Goal: Information Seeking & Learning: Learn about a topic

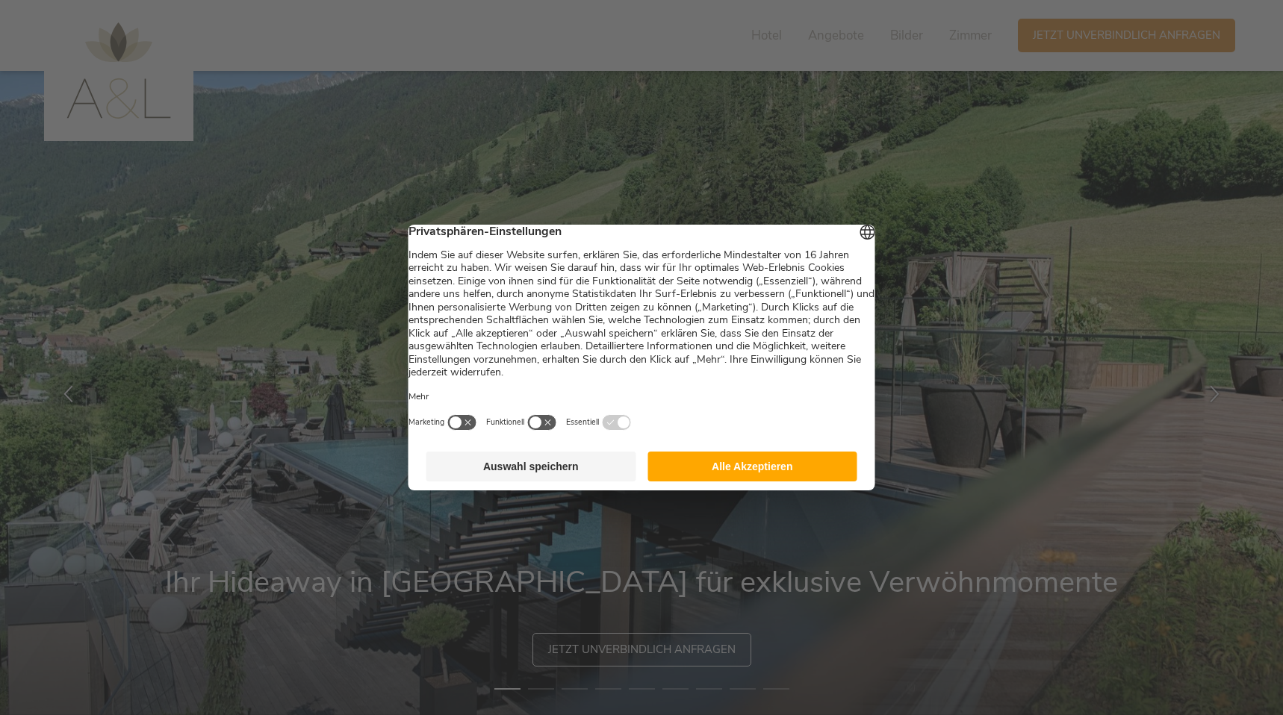
click at [671, 480] on button "Alle Akzeptieren" at bounding box center [752, 467] width 210 height 30
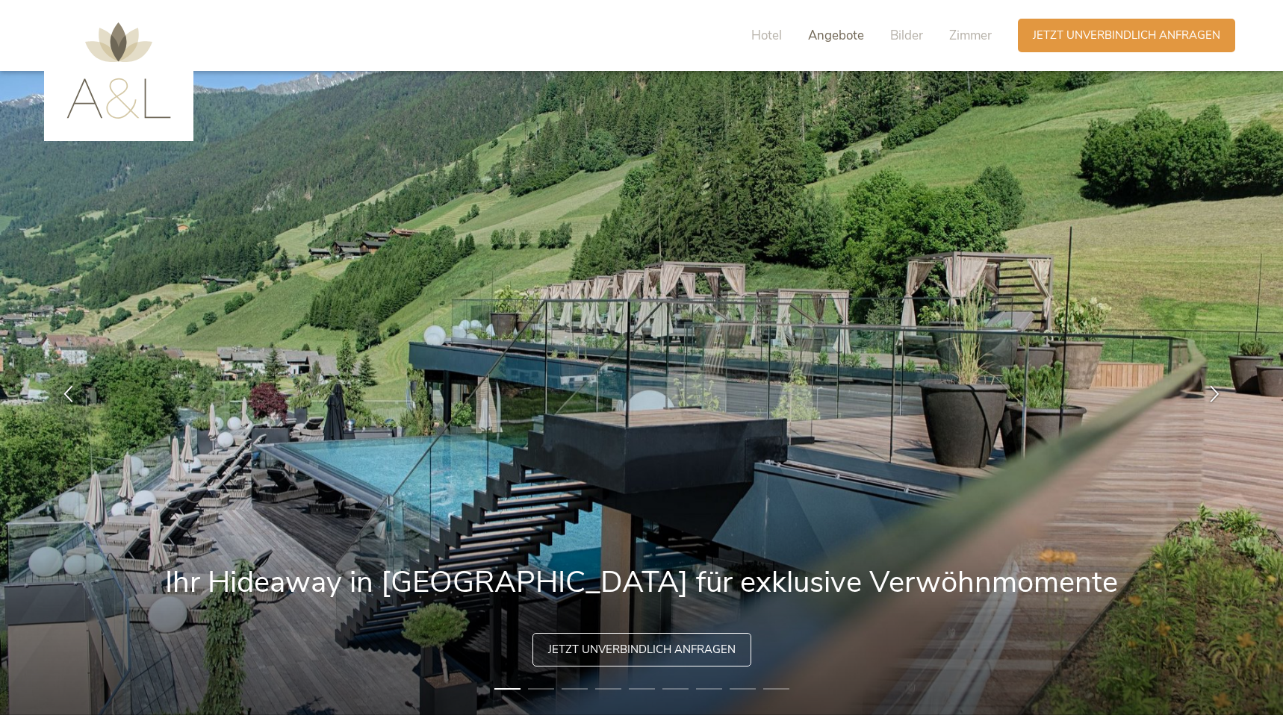
click at [824, 37] on span "Angebote" at bounding box center [836, 35] width 56 height 17
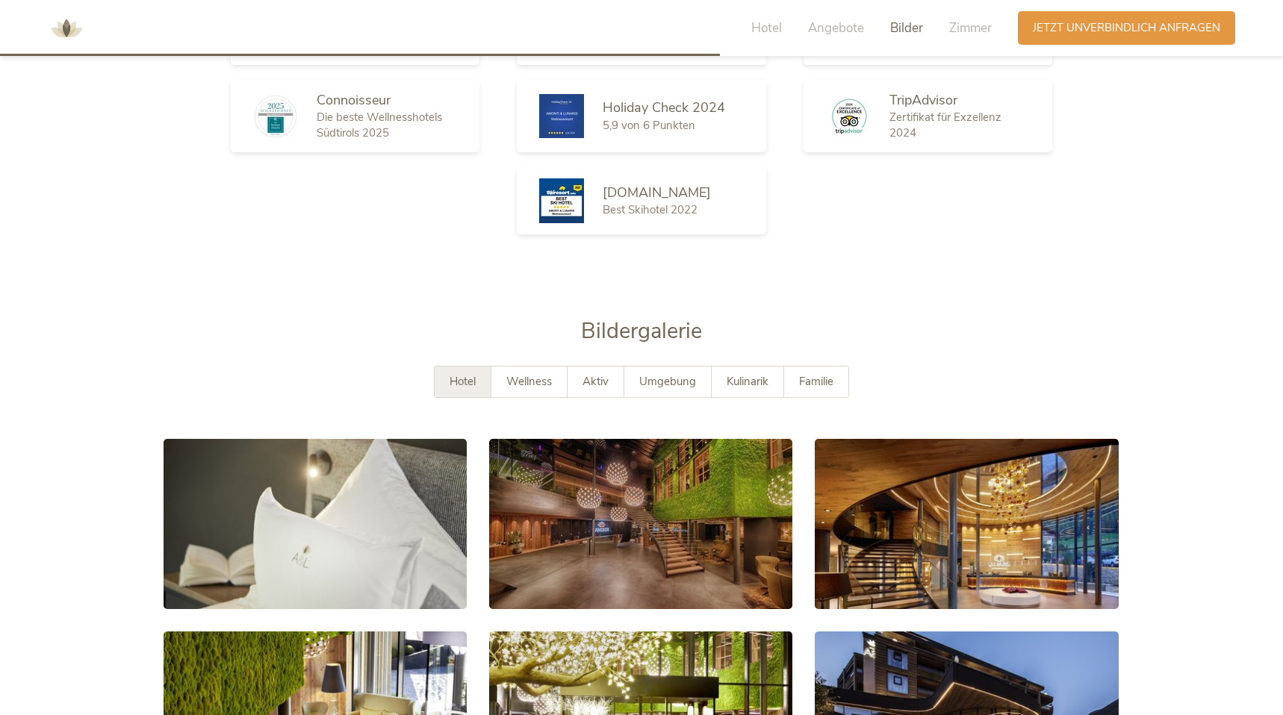
scroll to position [2527, 0]
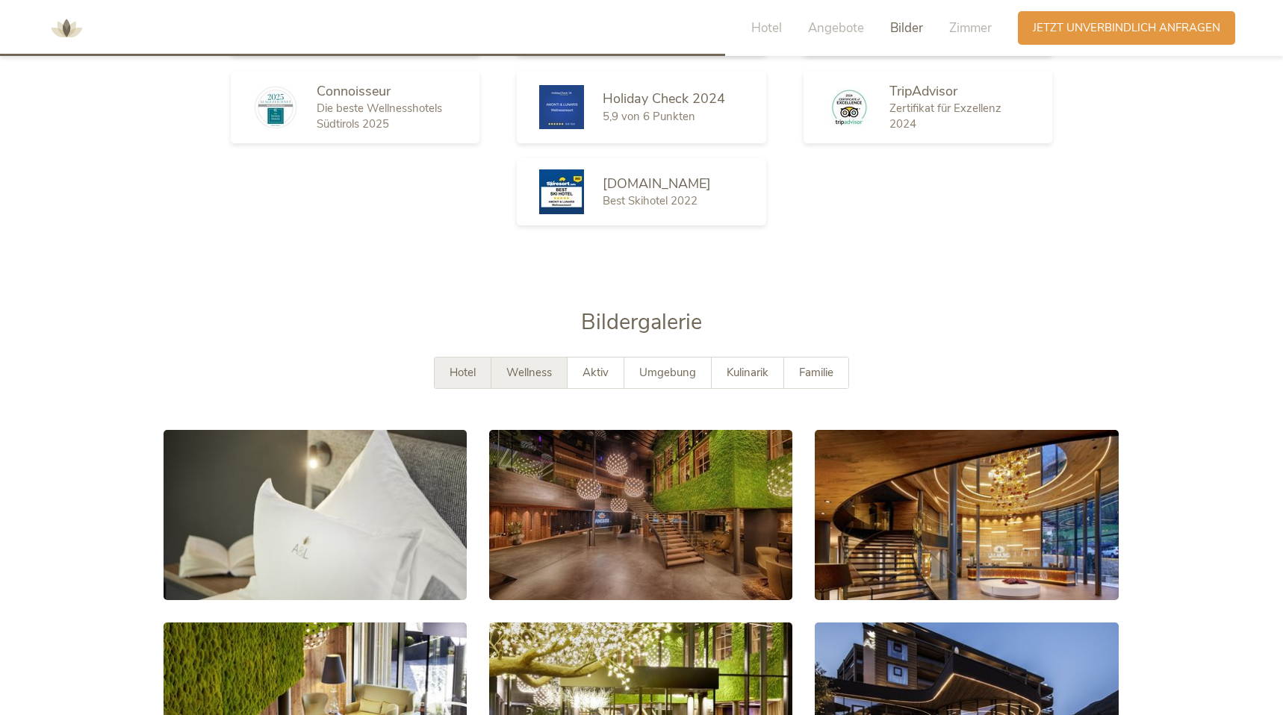
click at [550, 365] on span "Wellness" at bounding box center [529, 372] width 46 height 15
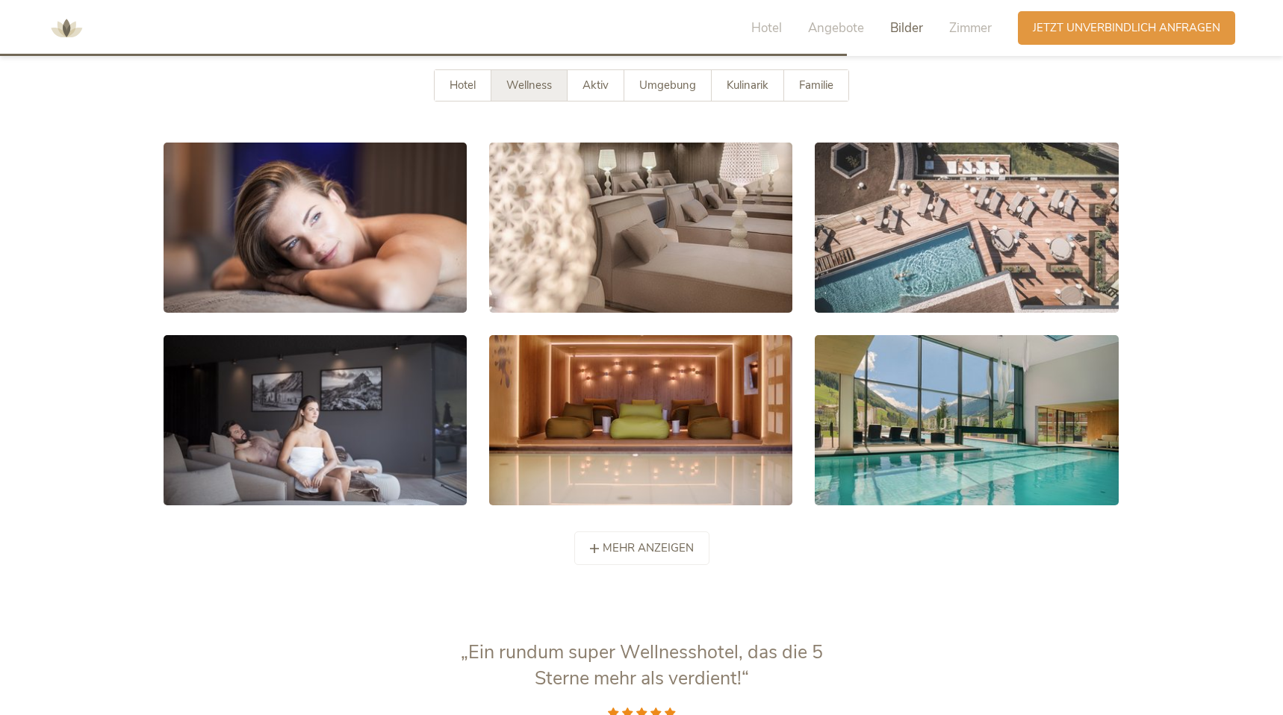
scroll to position [2683, 0]
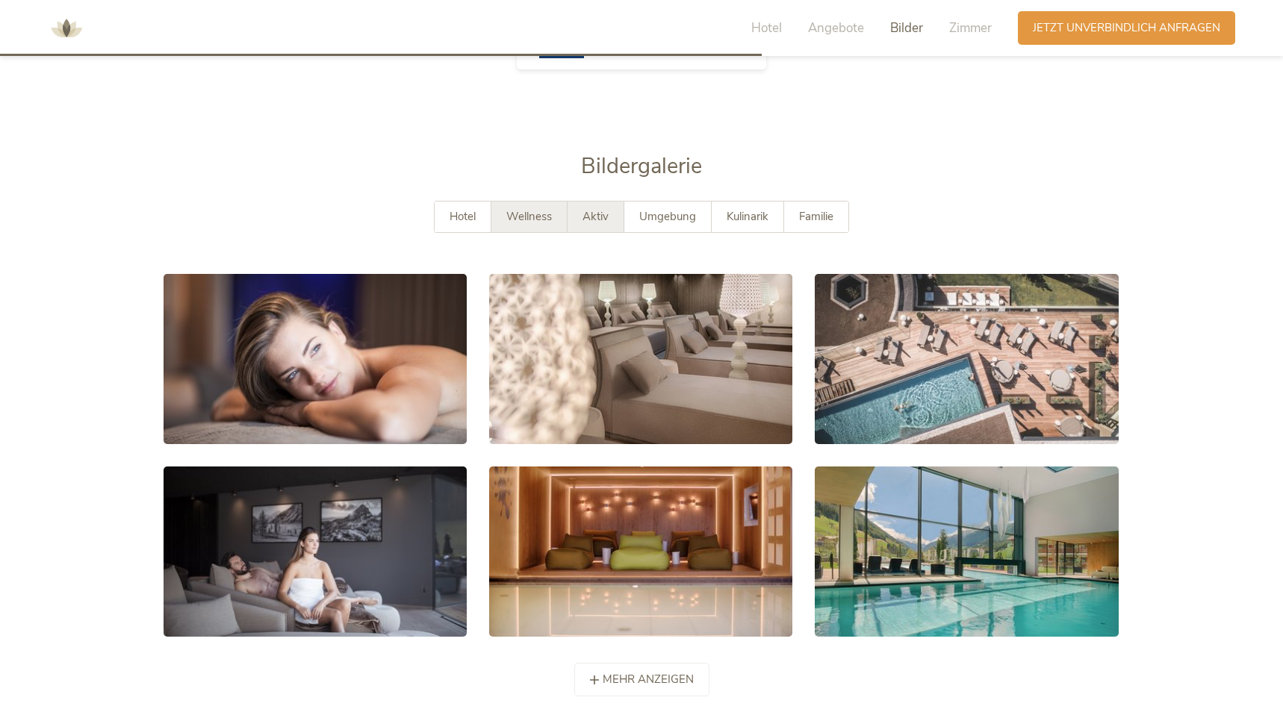
click at [597, 209] on span "Aktiv" at bounding box center [595, 216] width 26 height 15
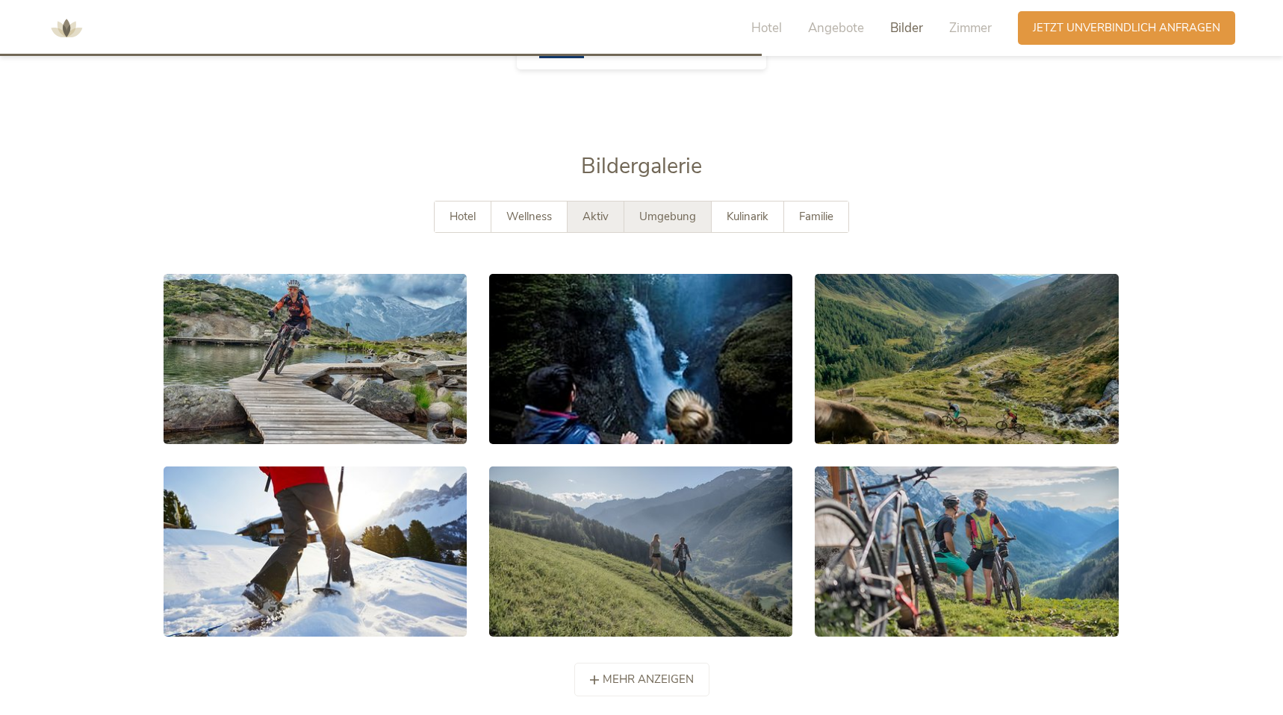
click at [685, 202] on div "Umgebung" at bounding box center [667, 217] width 87 height 31
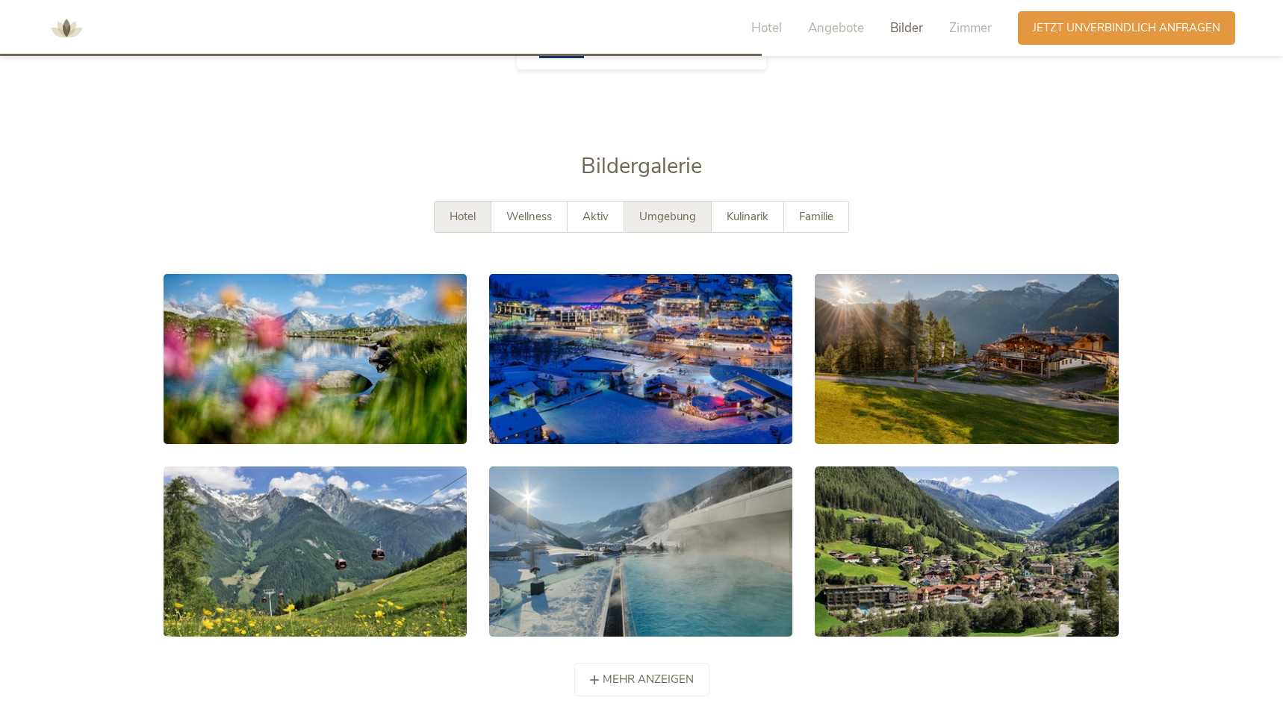
click at [450, 209] on span "Hotel" at bounding box center [463, 216] width 26 height 15
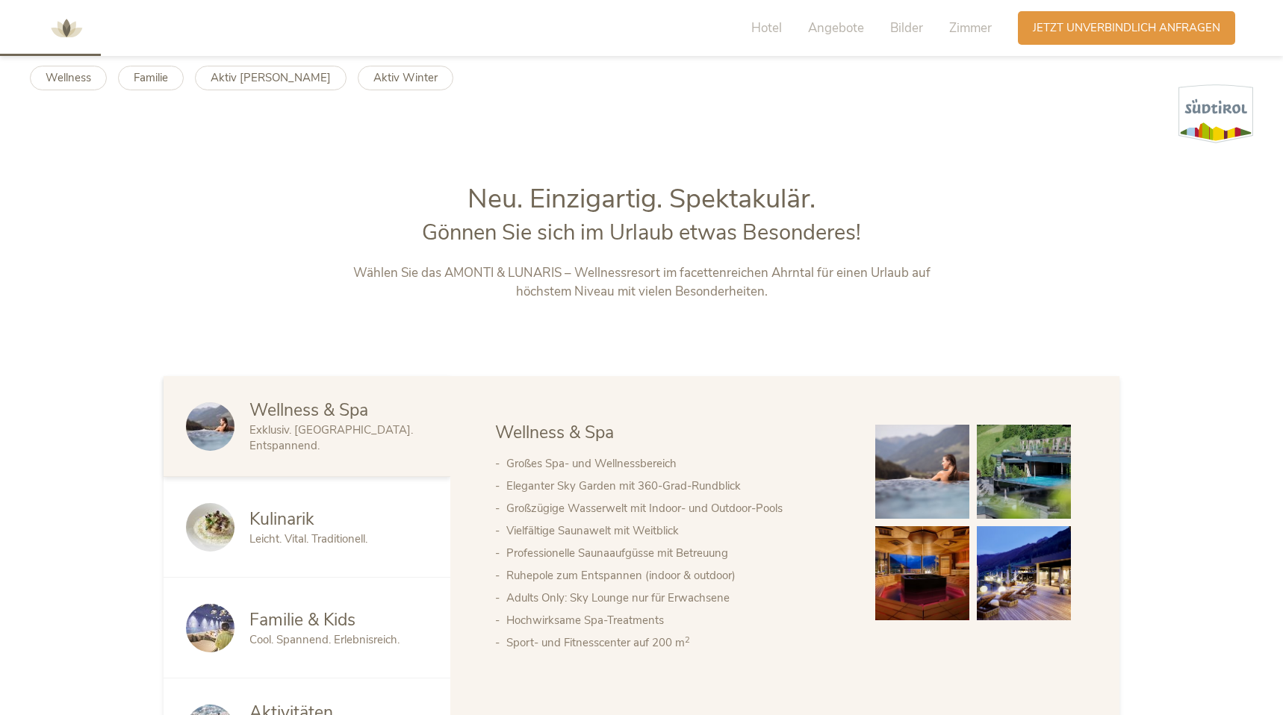
scroll to position [0, 0]
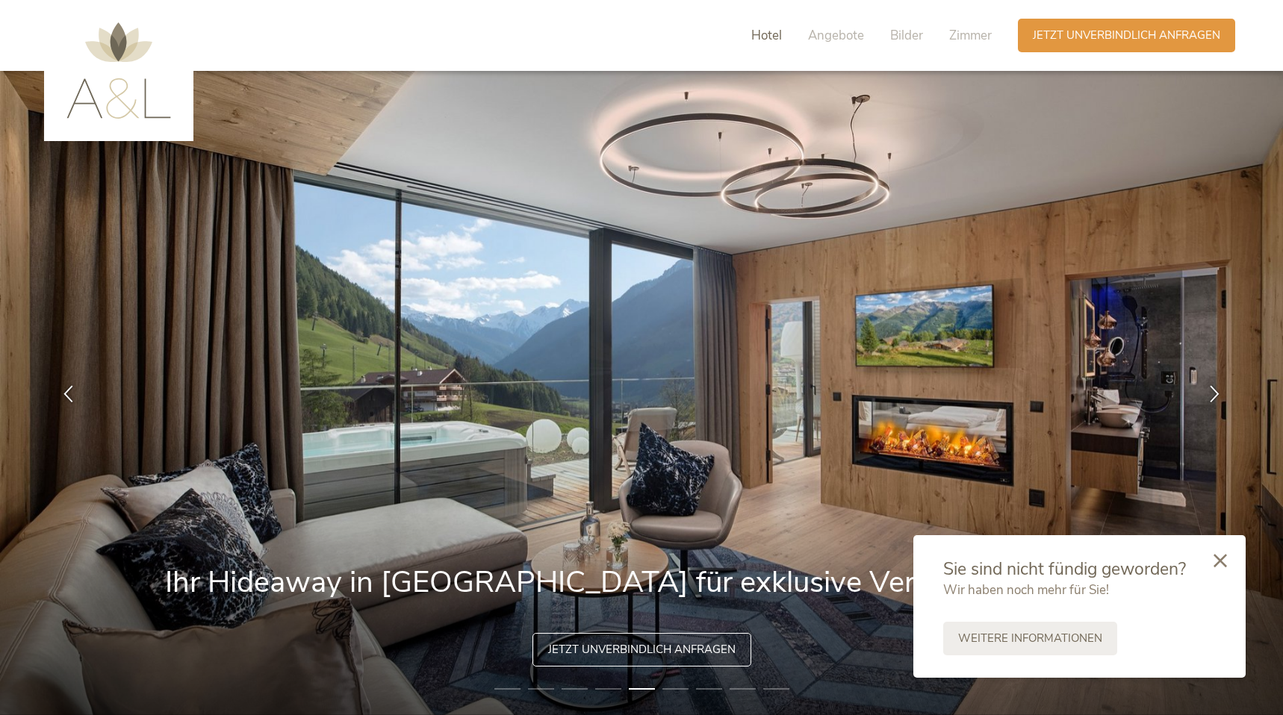
click at [760, 34] on span "Hotel" at bounding box center [766, 35] width 31 height 17
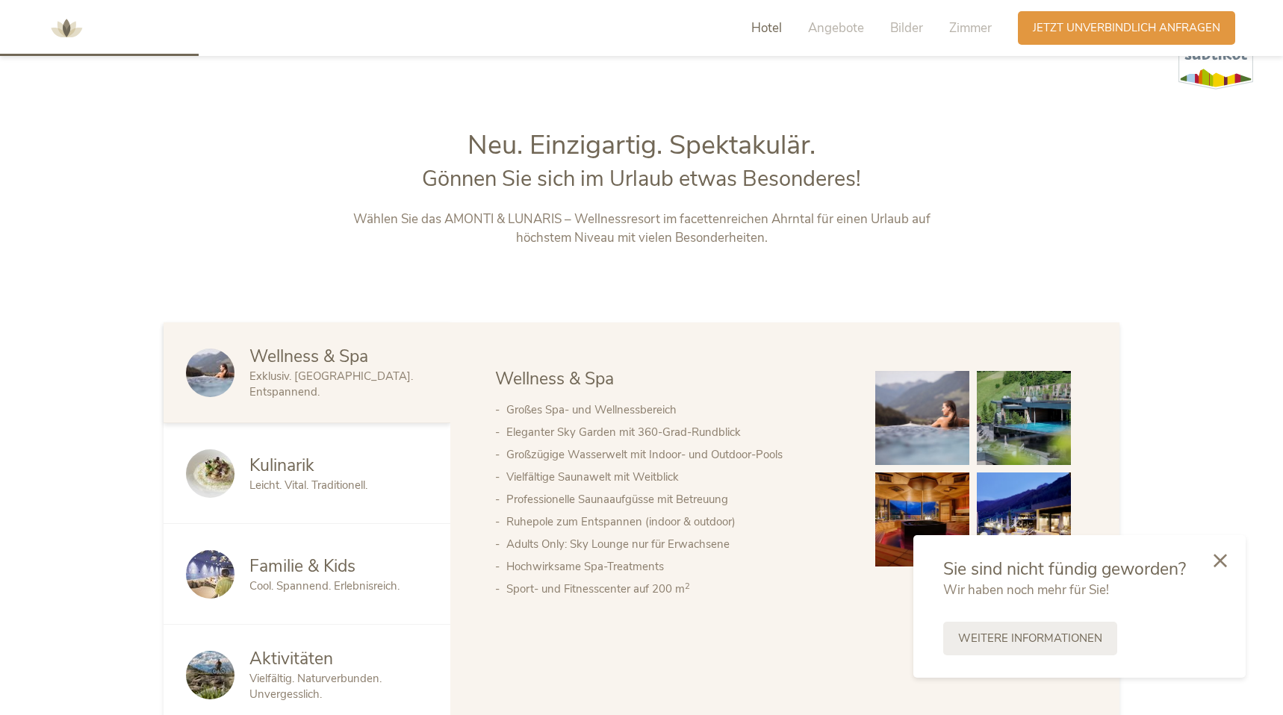
scroll to position [767, 0]
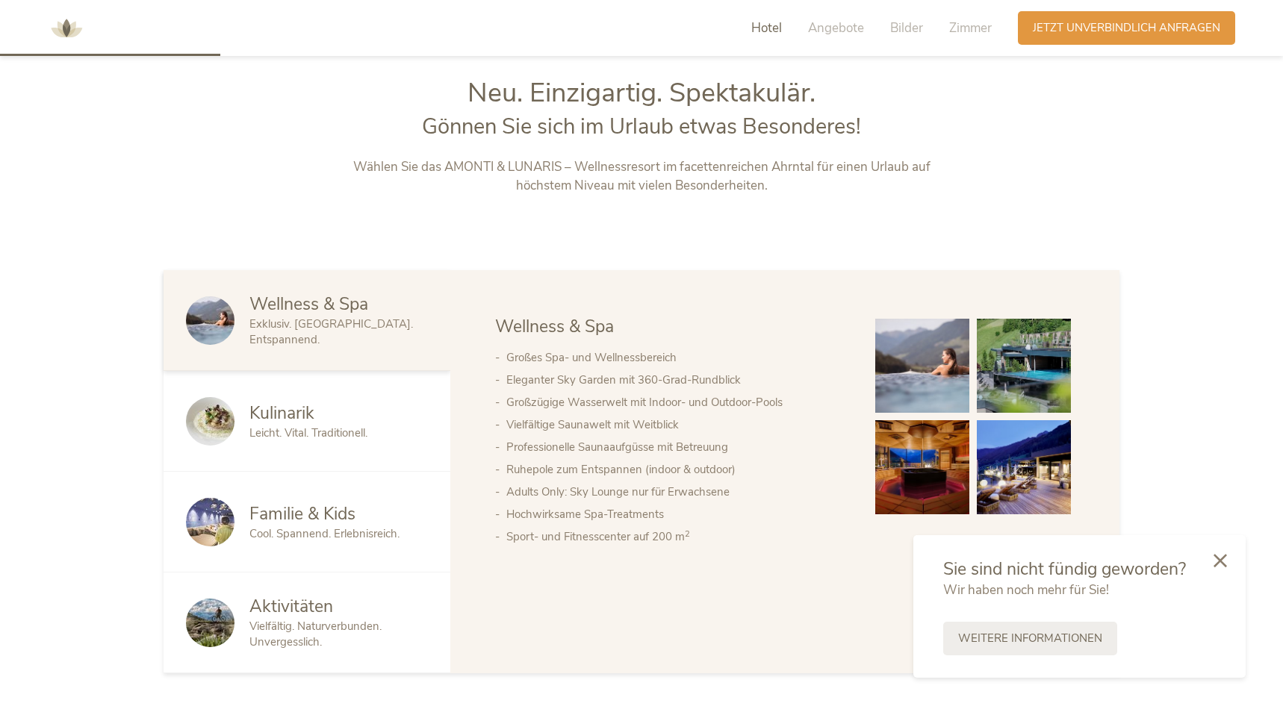
click at [608, 454] on li "Professionelle Saunaaufgüsse mit Betreuung" at bounding box center [675, 447] width 339 height 22
drag, startPoint x: 526, startPoint y: 455, endPoint x: 643, endPoint y: 458, distance: 117.3
click at [643, 458] on ul "Großes Spa- und Wellnessbereich Eleganter Sky Garden mit 360-Grad-Rundblick Gro…" at bounding box center [670, 447] width 350 height 202
drag, startPoint x: 512, startPoint y: 502, endPoint x: 615, endPoint y: 503, distance: 102.3
click at [615, 503] on ul "Großes Spa- und Wellnessbereich Eleganter Sky Garden mit 360-Grad-Rundblick Gro…" at bounding box center [670, 447] width 350 height 202
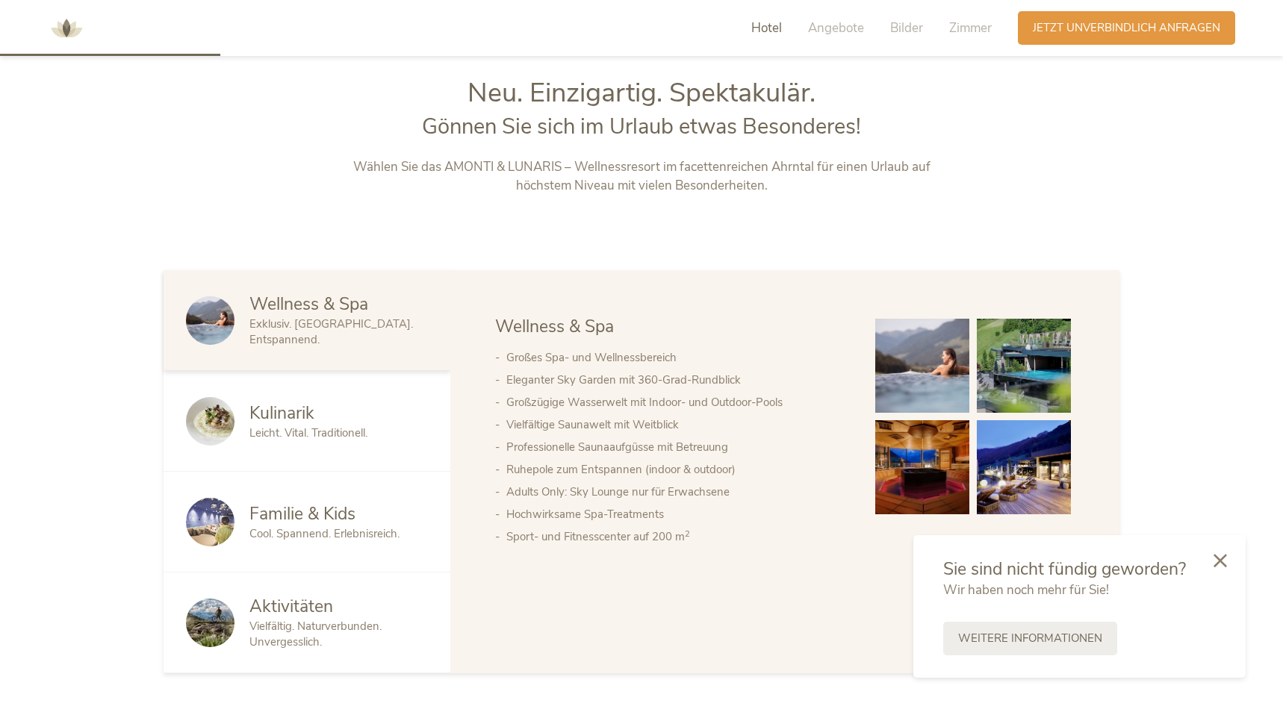
click at [622, 503] on li "Hochwirksame Spa-Treatments" at bounding box center [675, 514] width 339 height 22
click at [682, 506] on li "Hochwirksame Spa-Treatments" at bounding box center [675, 514] width 339 height 22
drag, startPoint x: 500, startPoint y: 522, endPoint x: 719, endPoint y: 522, distance: 219.5
click at [720, 523] on li "Hochwirksame Spa-Treatments" at bounding box center [675, 514] width 339 height 22
click at [651, 539] on li "Sport- und Fitnesscenter auf 200 m 2" at bounding box center [675, 537] width 339 height 22
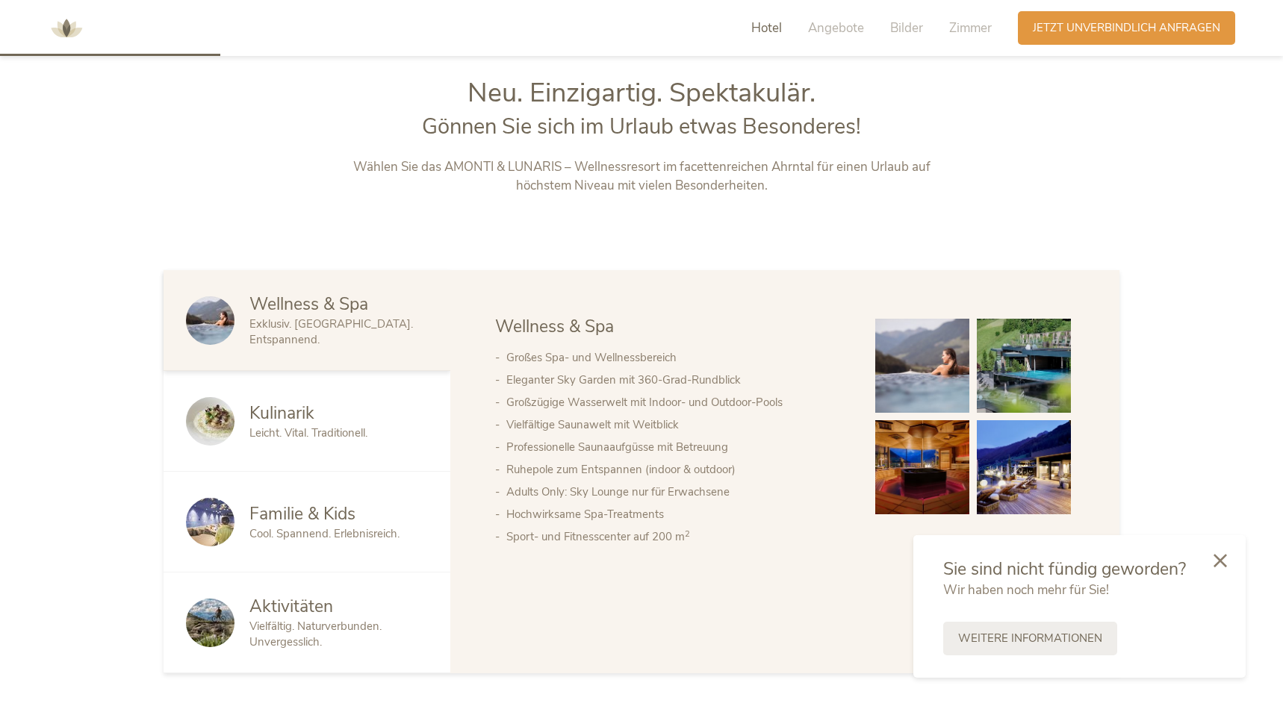
click at [343, 605] on div "Aktivitäten" at bounding box center [338, 607] width 178 height 24
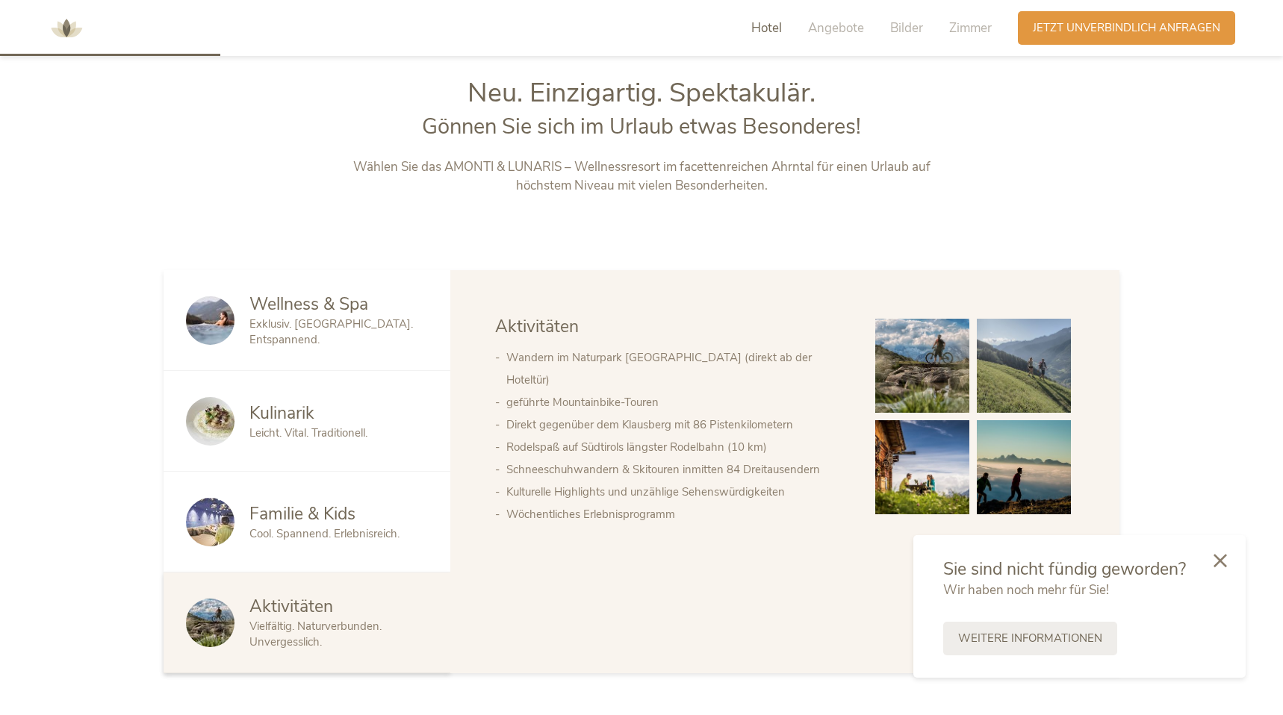
scroll to position [0, 0]
